Goal: Information Seeking & Learning: Find specific fact

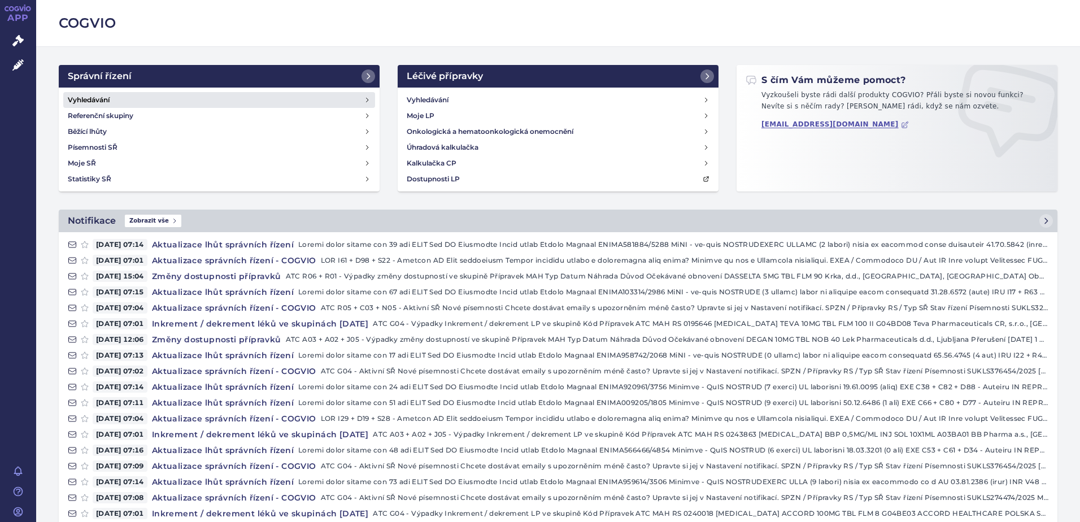
click at [184, 106] on link "Vyhledávání" at bounding box center [219, 100] width 312 height 16
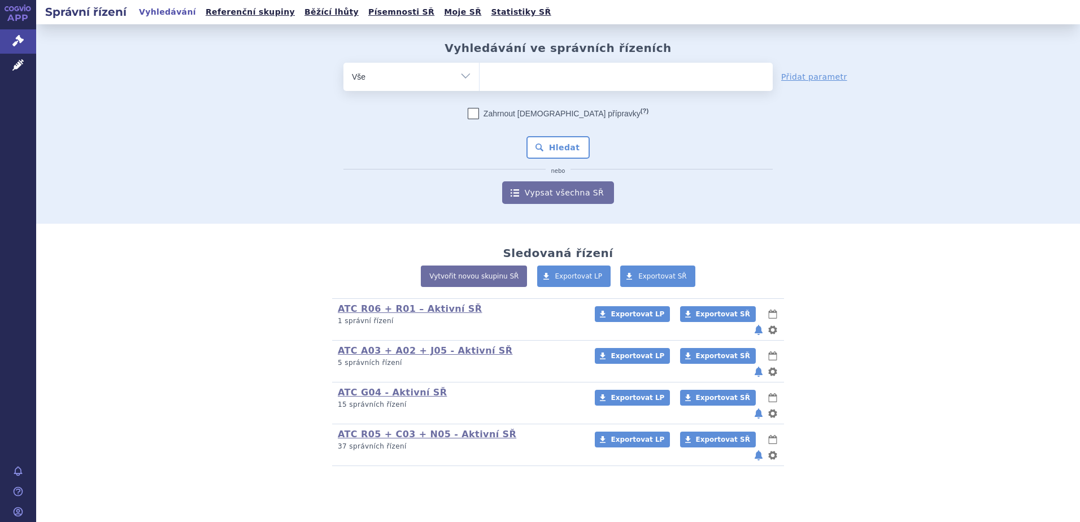
click at [550, 81] on ul at bounding box center [625, 75] width 293 height 24
click at [479, 81] on select at bounding box center [479, 76] width 1 height 28
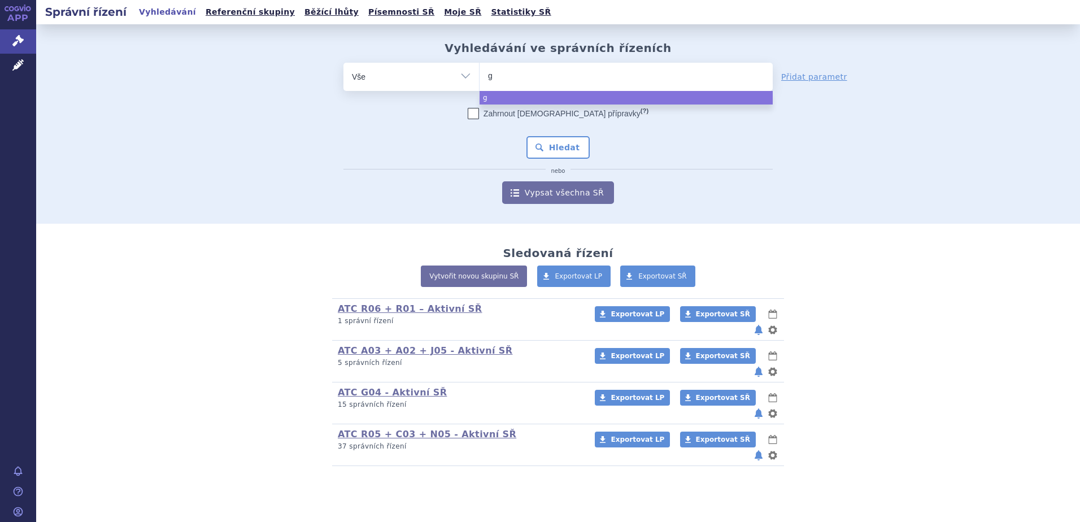
type input "ga"
type input "gad"
type input "gado"
type input "gadote"
type input "gadoteri"
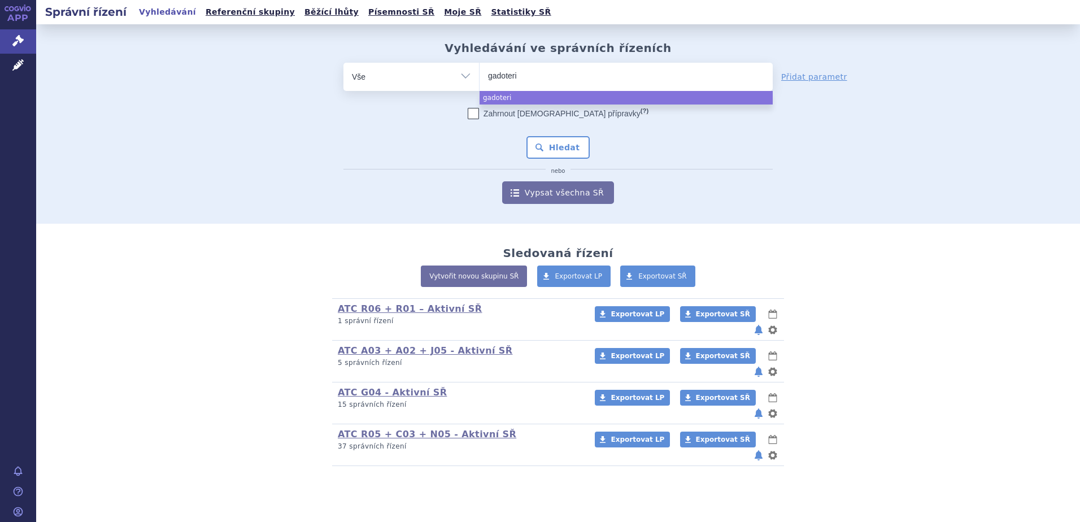
type input "gadoteric"
type input "gadoteric a"
type input "gadoteric ac"
type input "gadoteric aci"
type input "gadoteric acid"
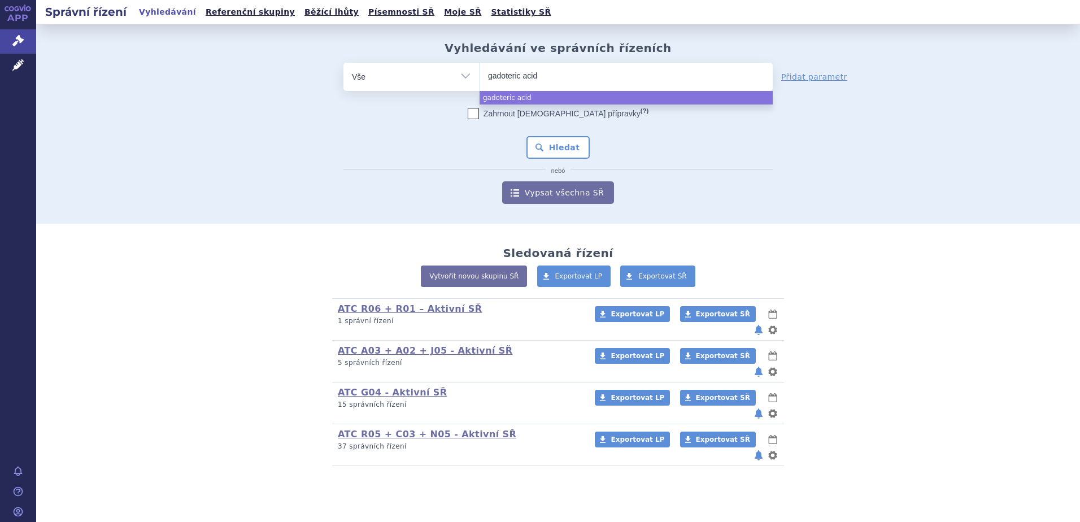
select select "gadoteric acid"
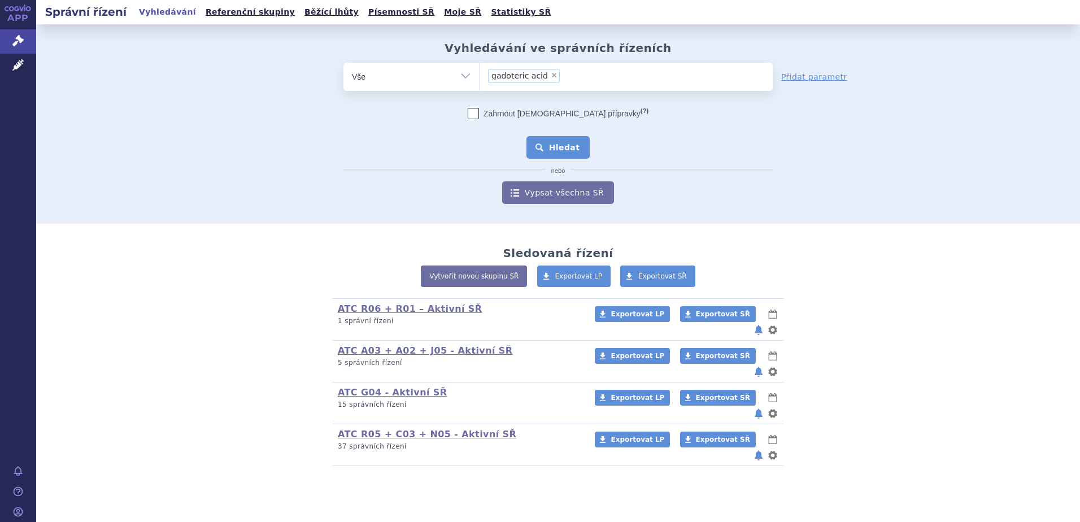
click at [548, 148] on button "Hledat" at bounding box center [558, 147] width 64 height 23
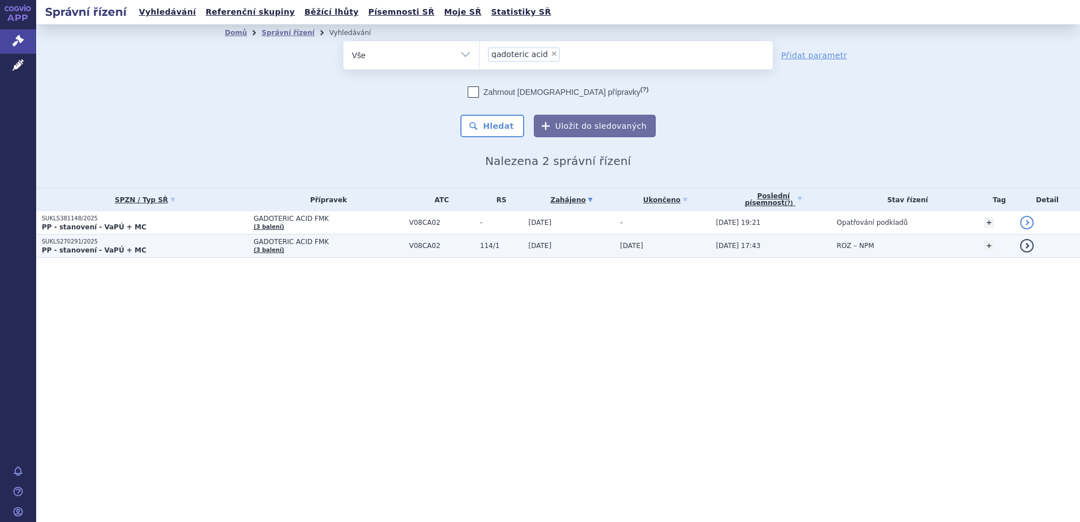
click at [1027, 243] on link "detail" at bounding box center [1027, 246] width 14 height 14
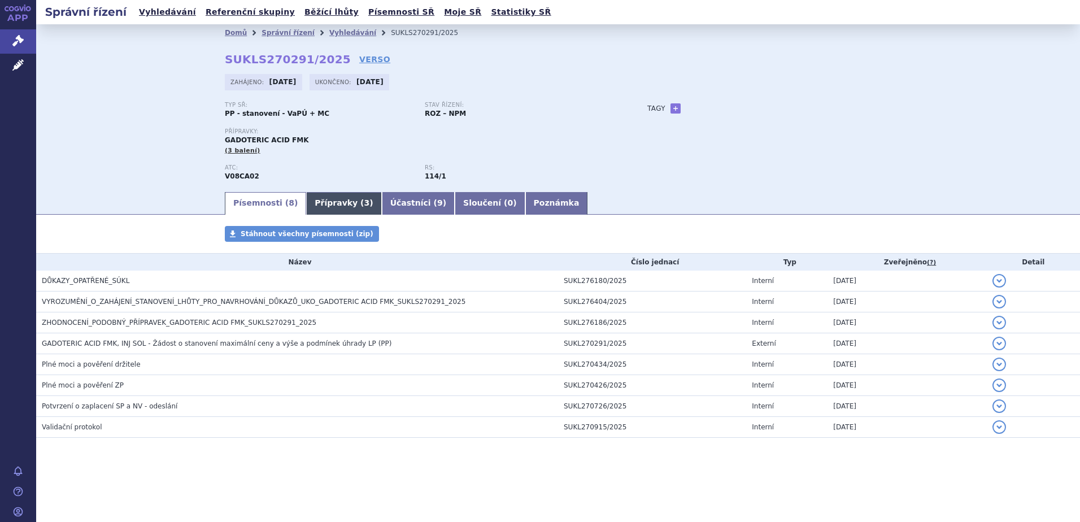
click at [312, 203] on link "Přípravky ( 3 )" at bounding box center [343, 203] width 75 height 23
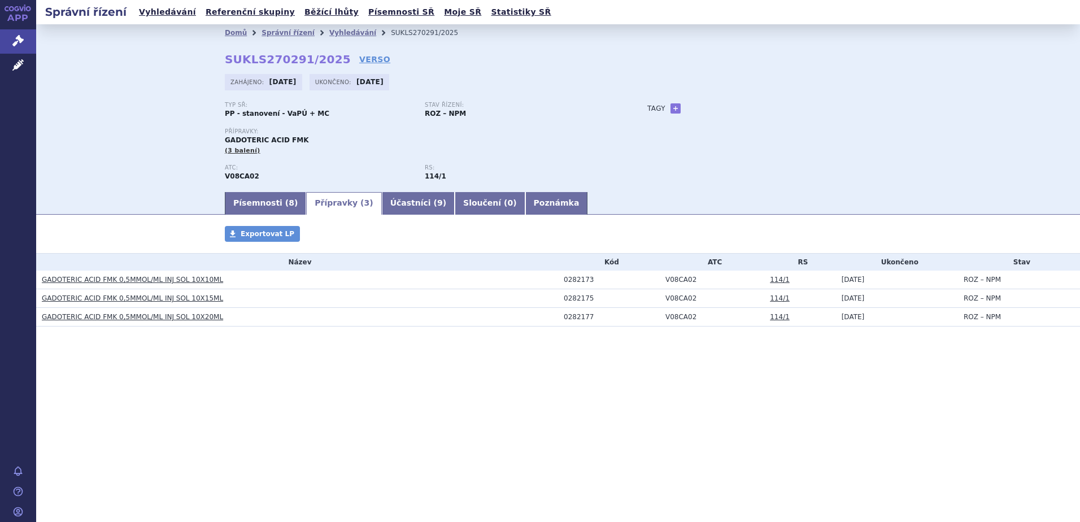
click at [770, 276] on link "114/1" at bounding box center [780, 280] width 20 height 8
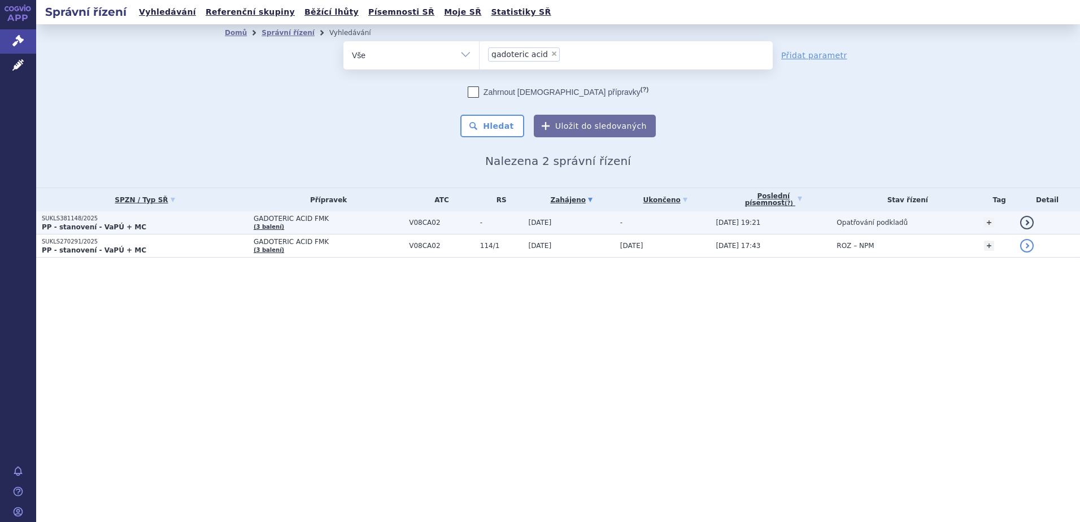
click at [1024, 217] on link "detail" at bounding box center [1027, 223] width 14 height 14
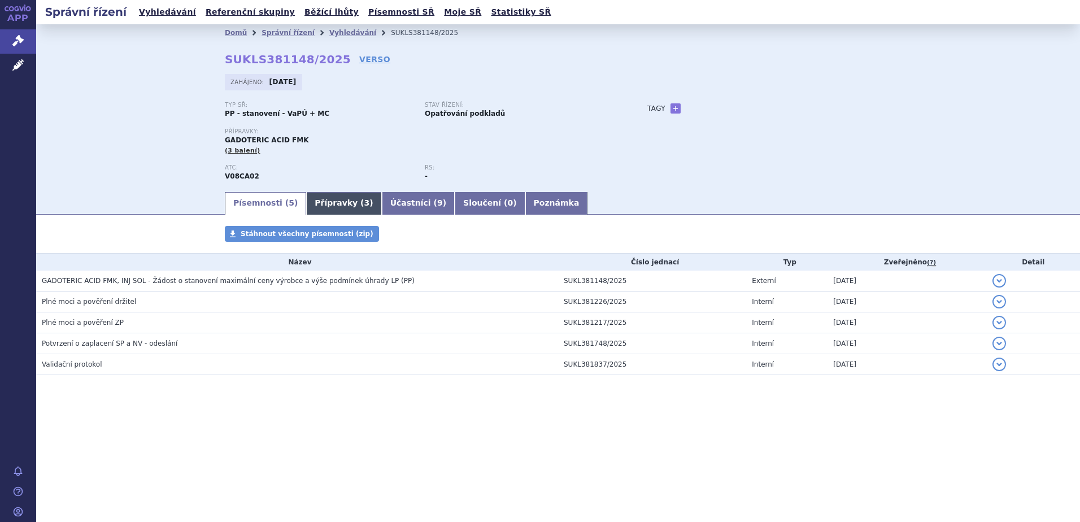
click at [326, 204] on link "Přípravky ( 3 )" at bounding box center [343, 203] width 75 height 23
